Goal: Find specific page/section: Find specific page/section

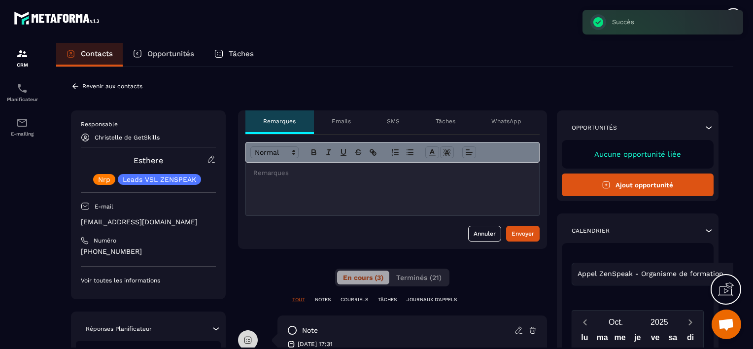
click at [82, 86] on p "Revenir aux contacts" at bounding box center [112, 86] width 60 height 7
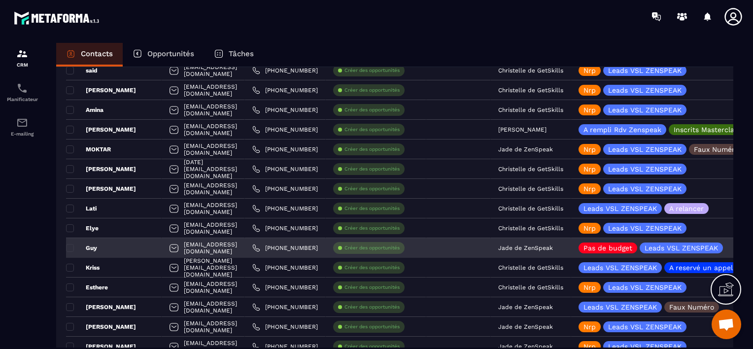
scroll to position [1035, 0]
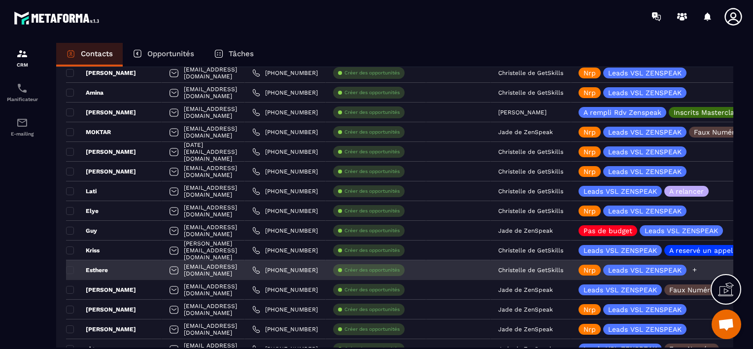
click at [596, 270] on p "Nrp" at bounding box center [590, 270] width 12 height 7
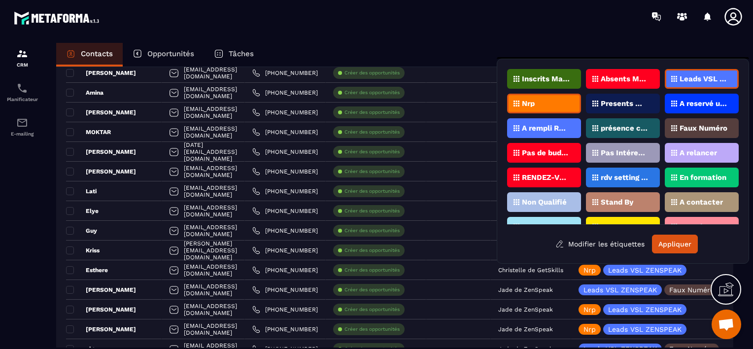
click at [526, 101] on p "Nrp" at bounding box center [528, 103] width 13 height 7
click at [692, 149] on p "A relancer" at bounding box center [698, 152] width 37 height 7
click at [664, 245] on button "Appliquer" at bounding box center [675, 244] width 46 height 19
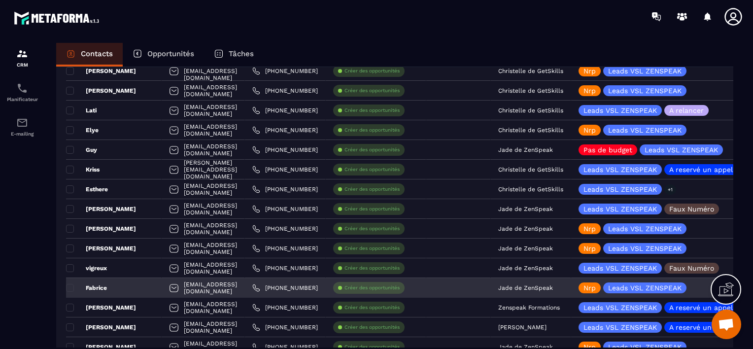
scroll to position [1134, 0]
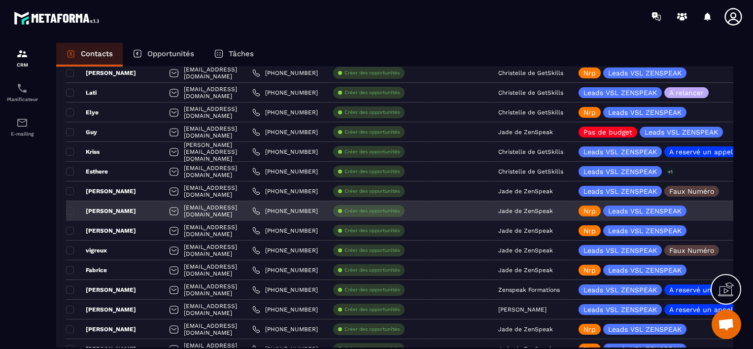
drag, startPoint x: 563, startPoint y: 210, endPoint x: 546, endPoint y: 211, distance: 16.8
click at [546, 211] on div "Jade de ZenSpeak" at bounding box center [531, 211] width 80 height 20
click at [553, 210] on p "Jade de ZenSpeak" at bounding box center [525, 211] width 55 height 7
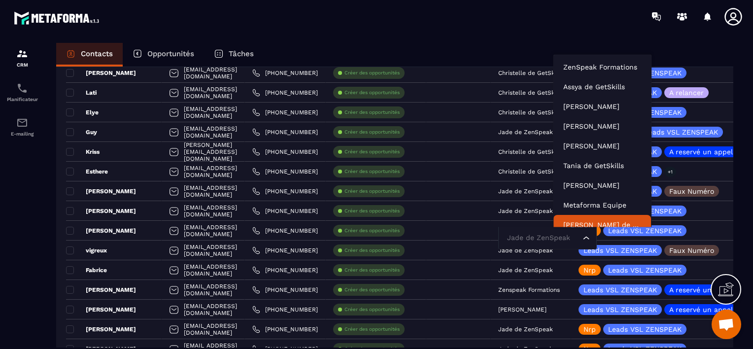
scroll to position [7, 0]
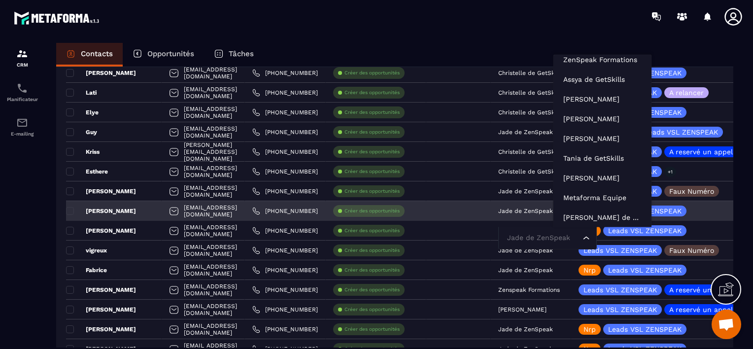
click at [569, 236] on input "Search for option" at bounding box center [543, 238] width 76 height 11
type input "**"
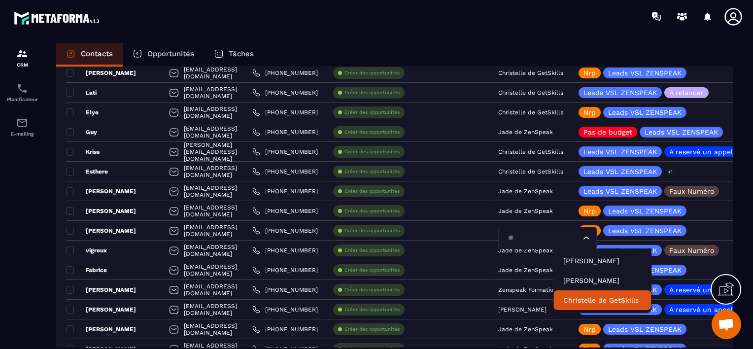
click at [575, 297] on p "Christelle de GetSkills" at bounding box center [602, 300] width 78 height 10
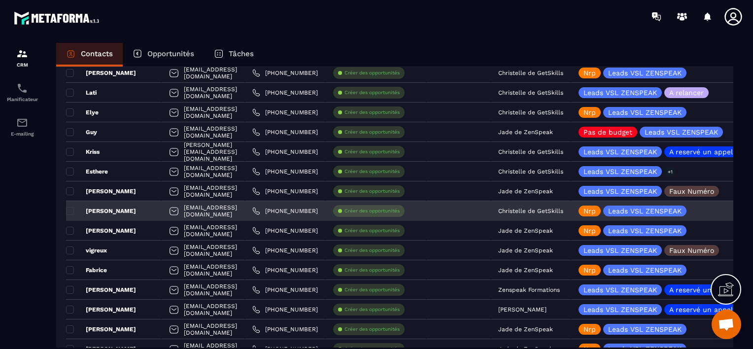
click at [141, 211] on div "[PERSON_NAME]" at bounding box center [114, 211] width 96 height 20
